Goal: Navigation & Orientation: Find specific page/section

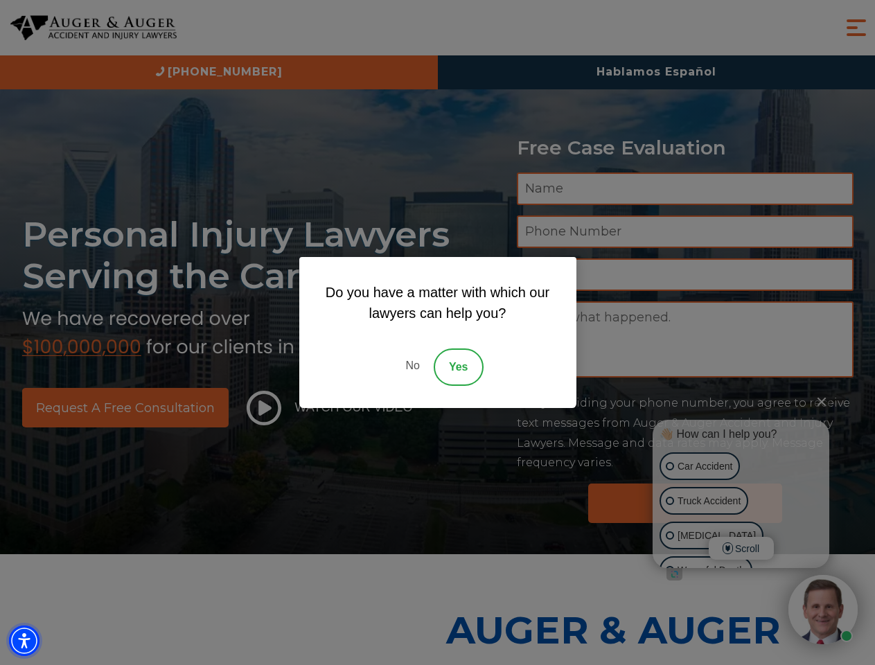
click at [24, 640] on img "Accessibility Menu" at bounding box center [24, 640] width 30 height 30
